Goal: Information Seeking & Learning: Learn about a topic

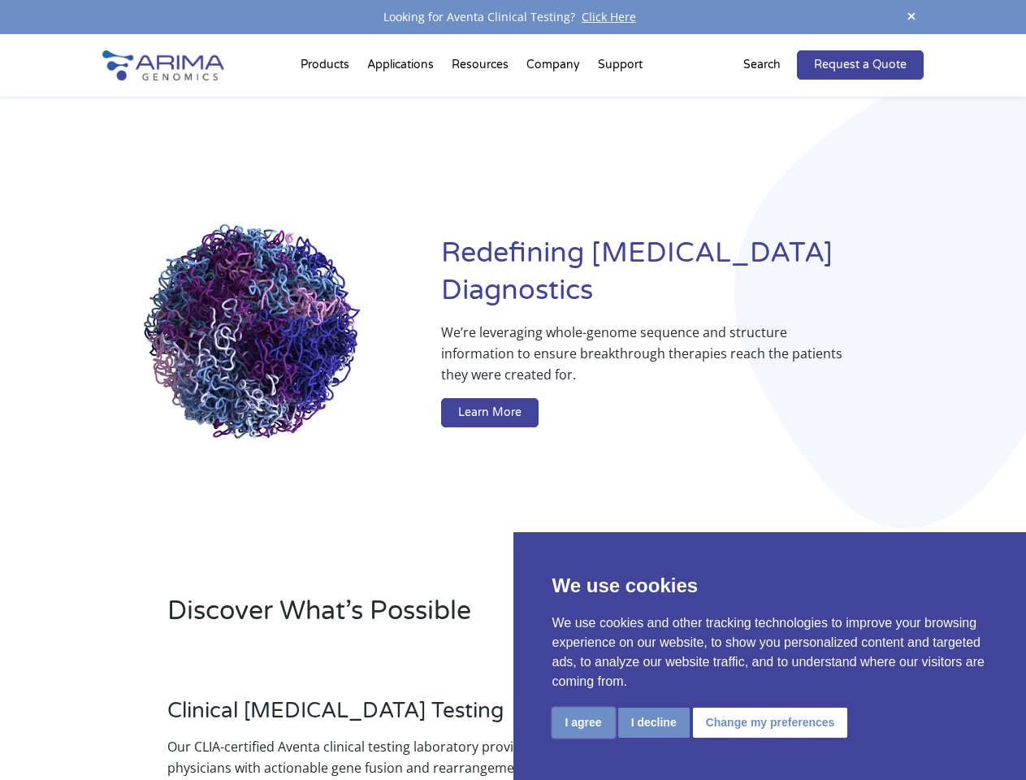
click at [583, 722] on button "I agree" at bounding box center [583, 722] width 63 height 30
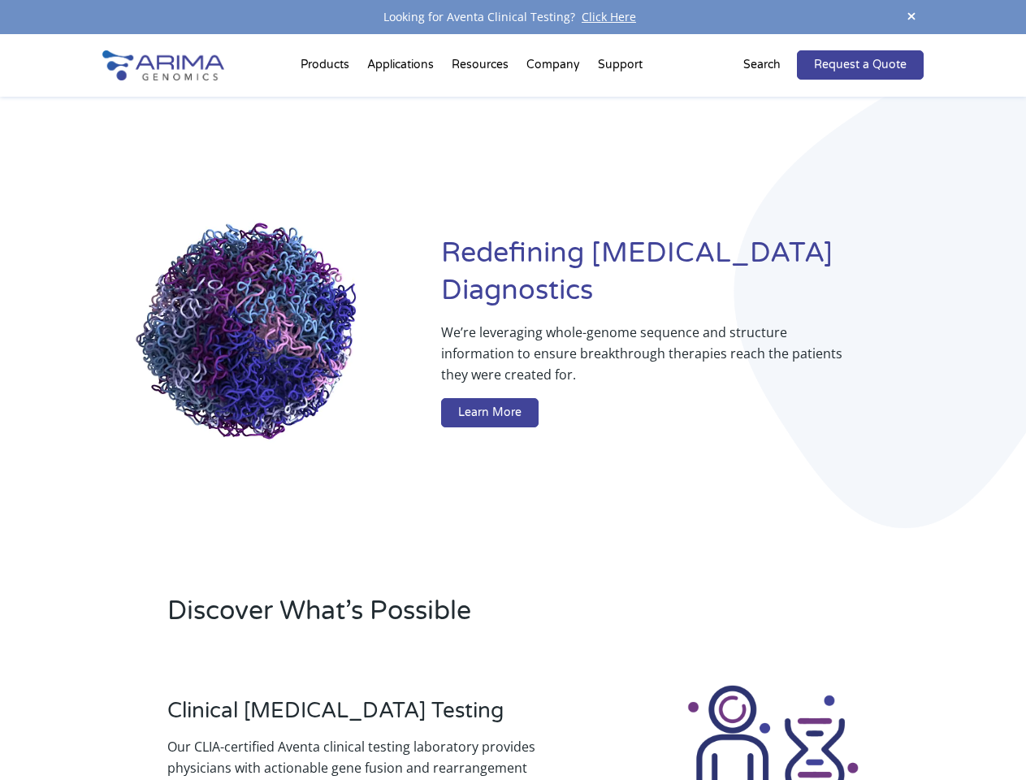
click at [653, 722] on div at bounding box center [772, 772] width 301 height 180
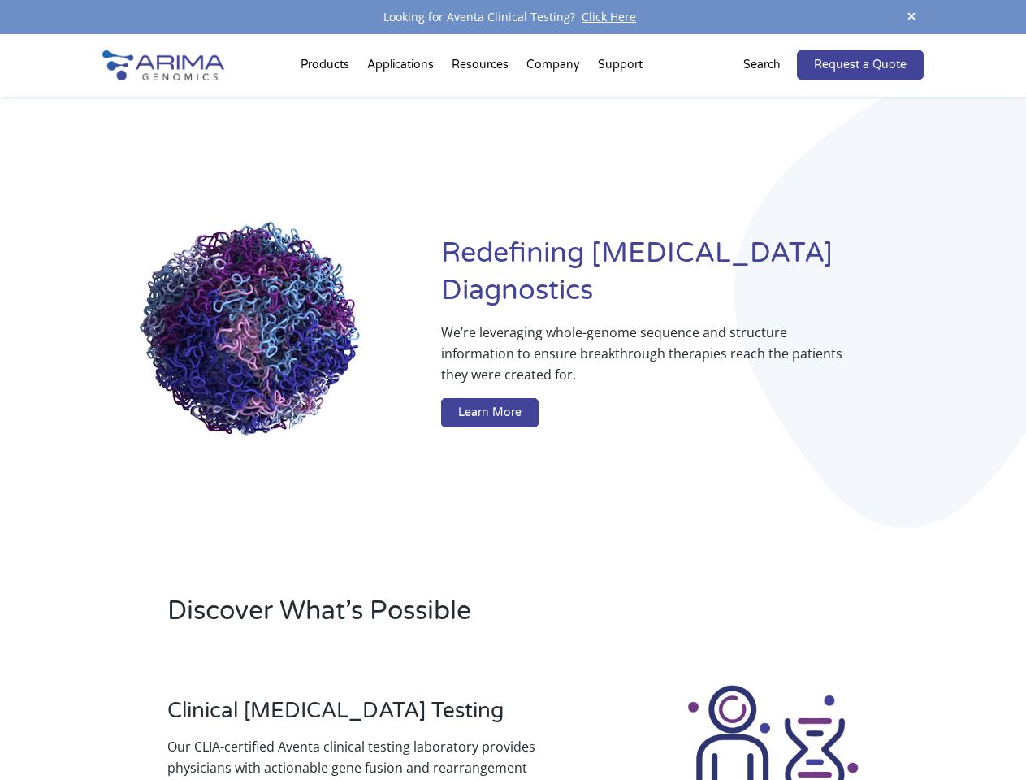
click at [767, 722] on img at bounding box center [772, 772] width 180 height 180
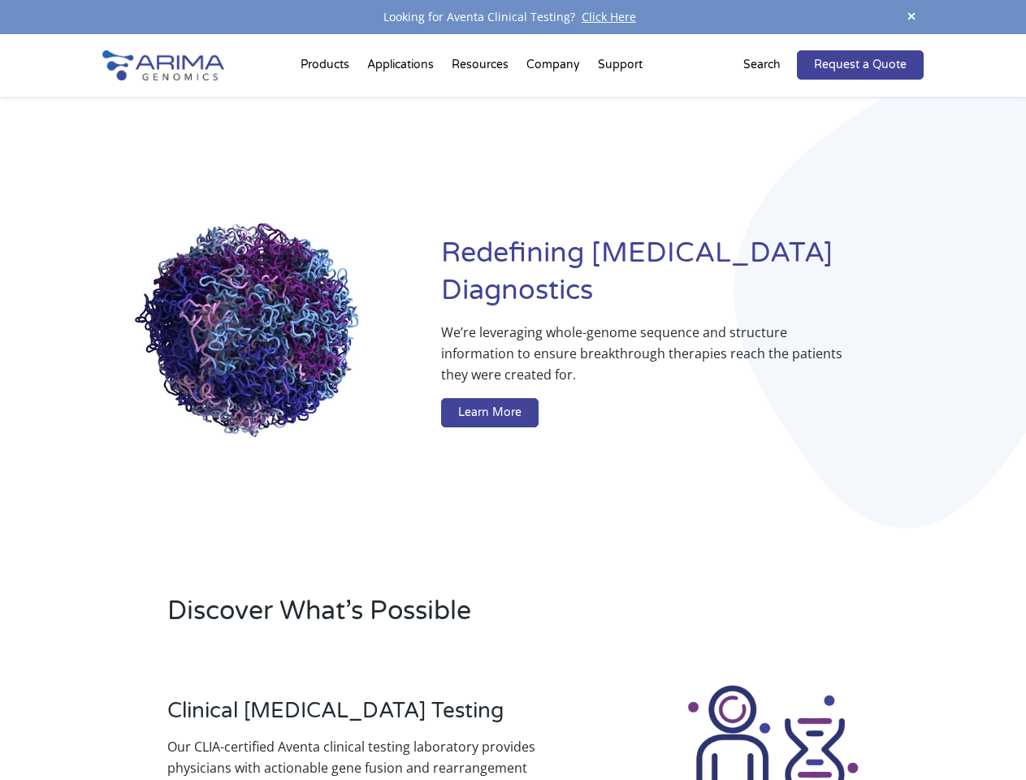
click at [911, 17] on span at bounding box center [911, 17] width 24 height 22
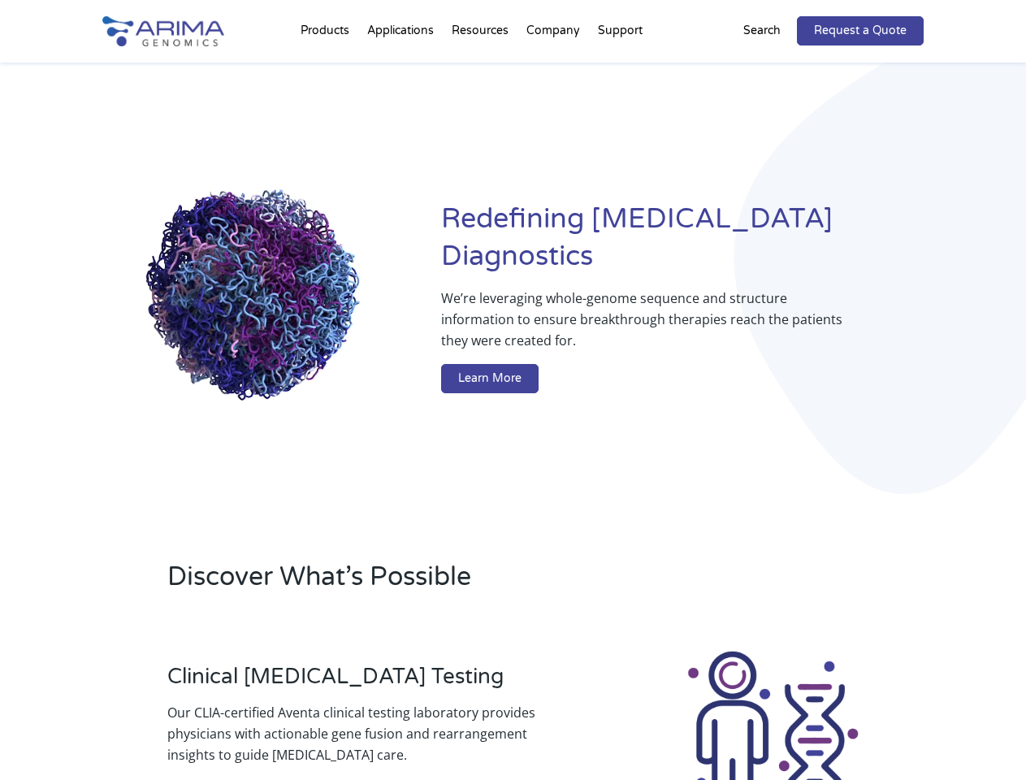
click at [327, 68] on div "Redefining [MEDICAL_DATA] Diagnostics We’re leveraging whole-genome sequence an…" at bounding box center [512, 301] width 820 height 476
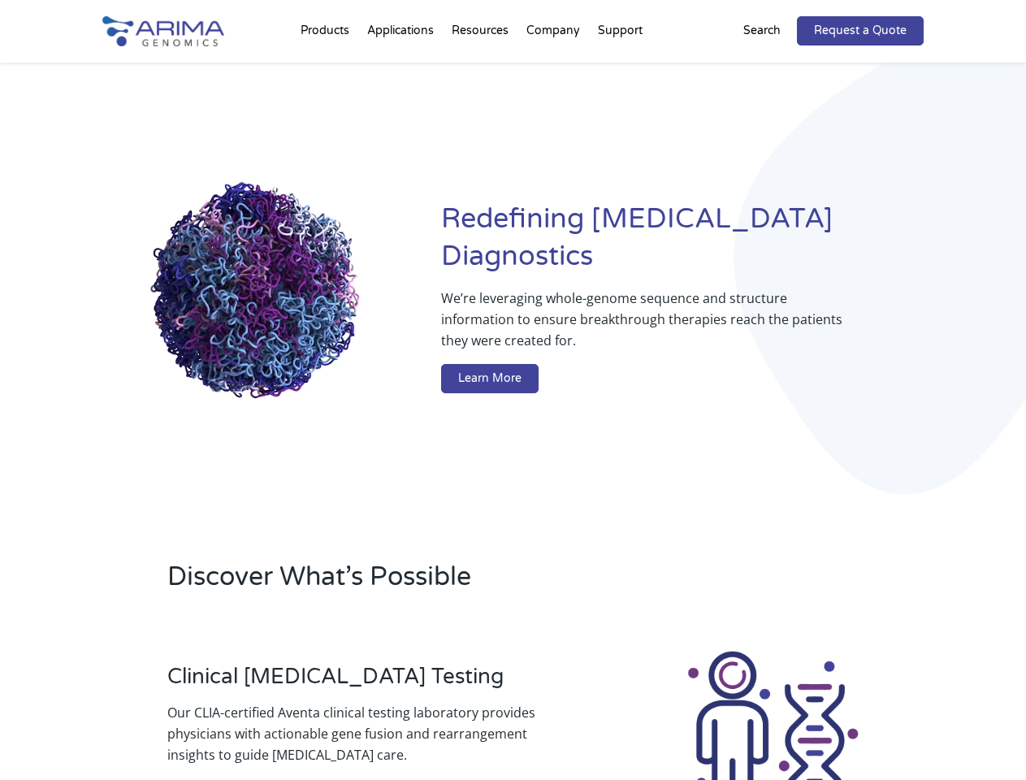
click at [482, 68] on div "Redefining [MEDICAL_DATA] Diagnostics We’re leveraging whole-genome sequence an…" at bounding box center [512, 301] width 820 height 476
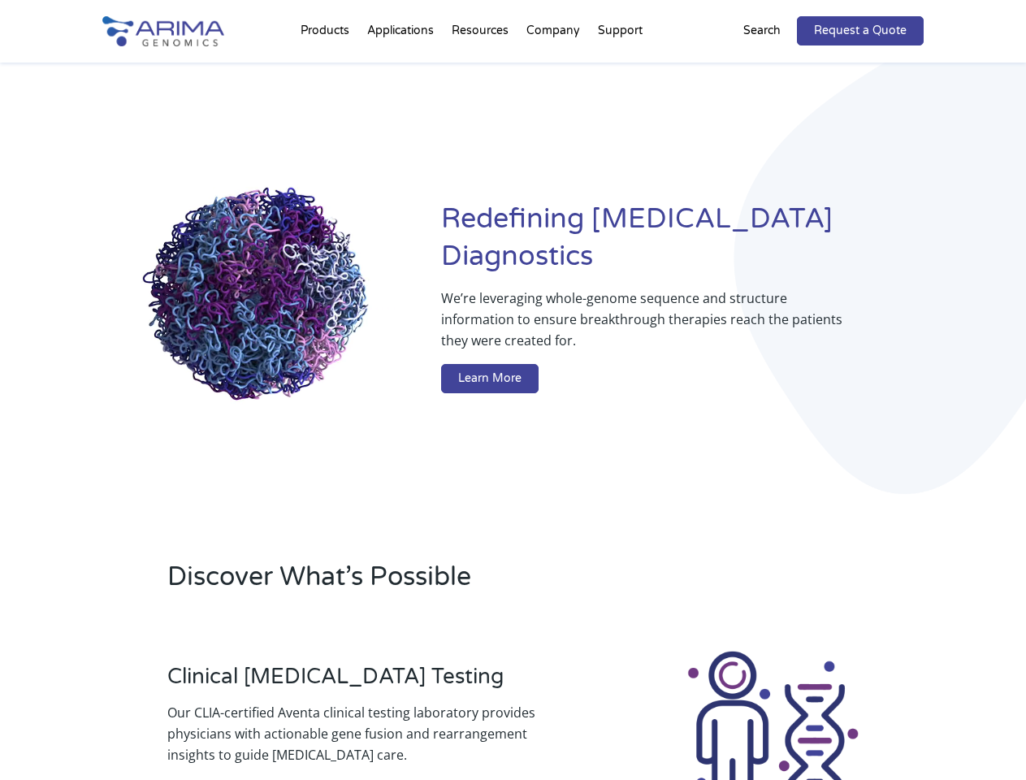
click at [554, 68] on div "Redefining [MEDICAL_DATA] Diagnostics We’re leveraging whole-genome sequence an…" at bounding box center [512, 301] width 820 height 476
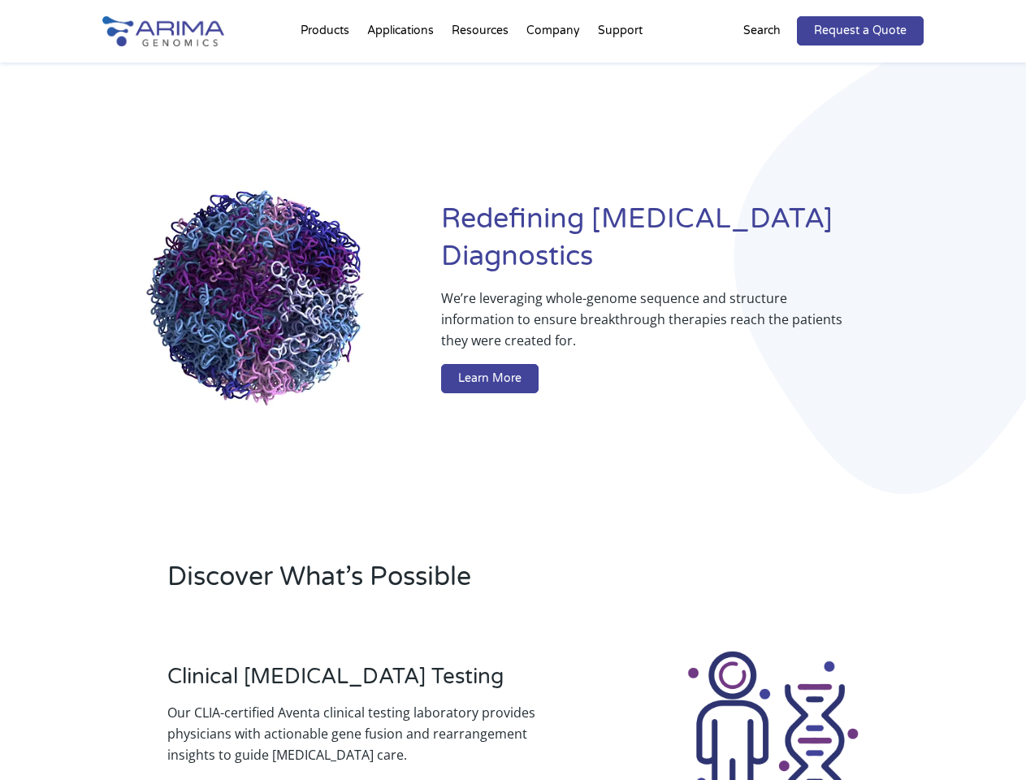
click at [620, 68] on div "Redefining [MEDICAL_DATA] Diagnostics We’re leveraging whole-genome sequence an…" at bounding box center [512, 301] width 820 height 476
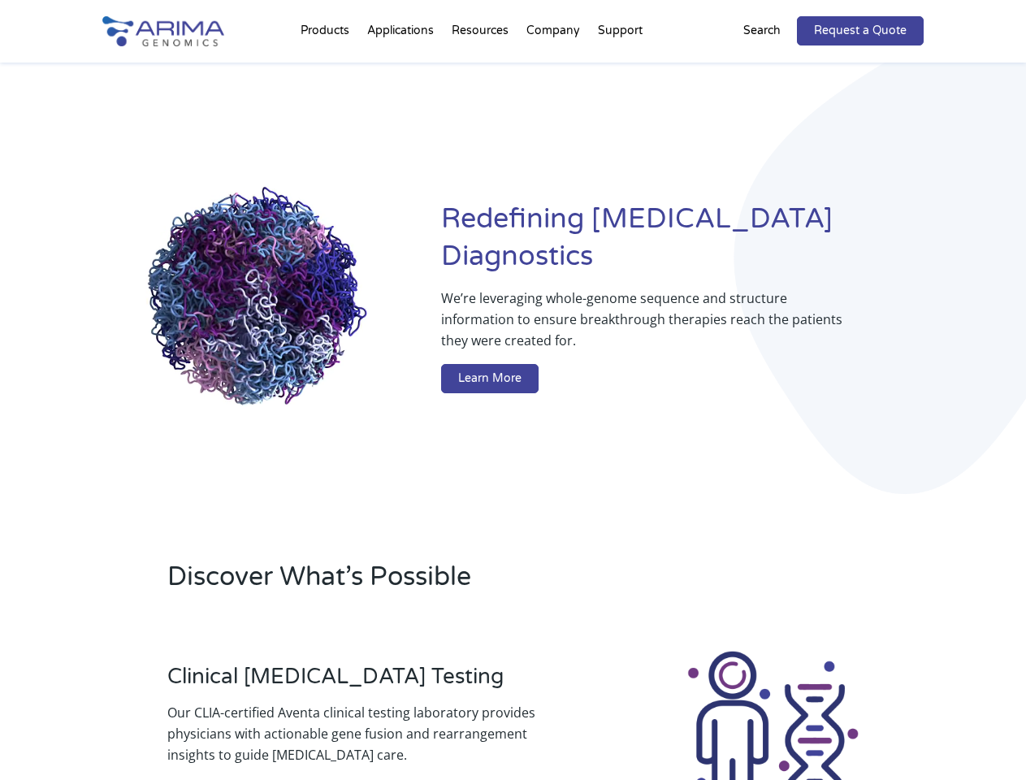
click at [771, 65] on div "Redefining [MEDICAL_DATA] Diagnostics We’re leveraging whole-genome sequence an…" at bounding box center [512, 301] width 820 height 476
